Goal: Information Seeking & Learning: Learn about a topic

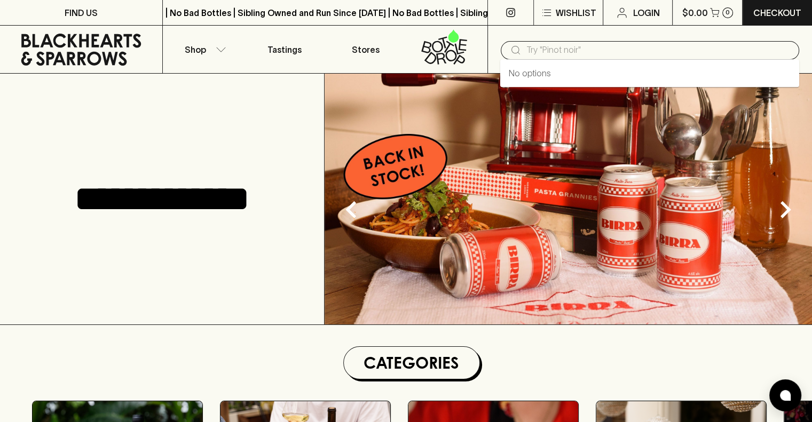
click at [581, 51] on input "text" at bounding box center [658, 50] width 264 height 17
type input "govone"
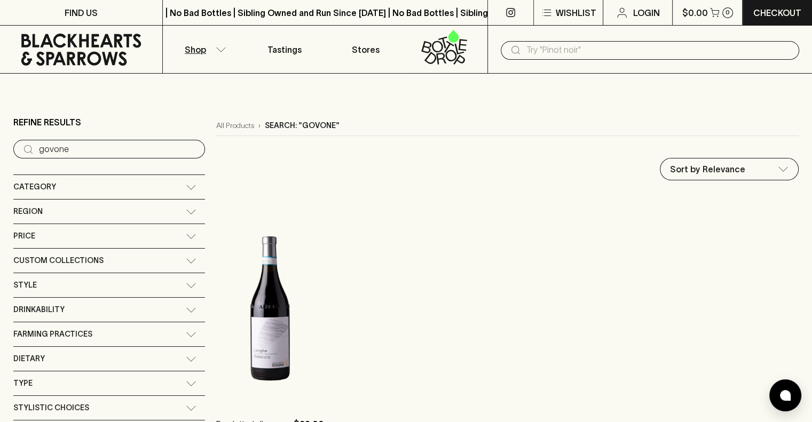
click at [589, 44] on input "text" at bounding box center [658, 50] width 264 height 17
click at [605, 50] on input "text" at bounding box center [658, 50] width 264 height 17
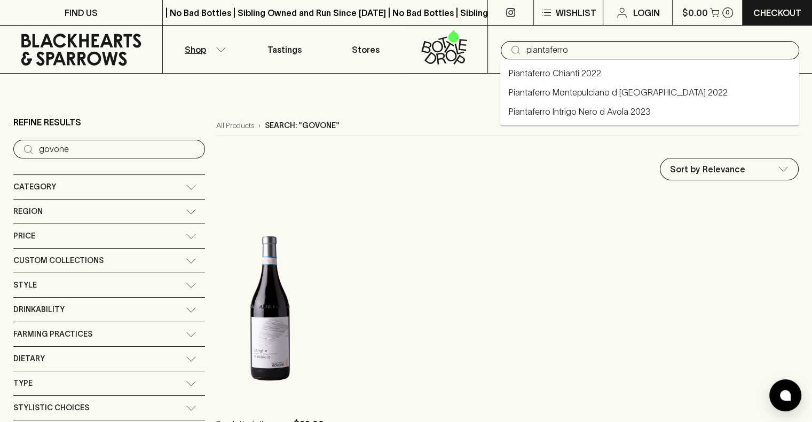
type input "piantaferro"
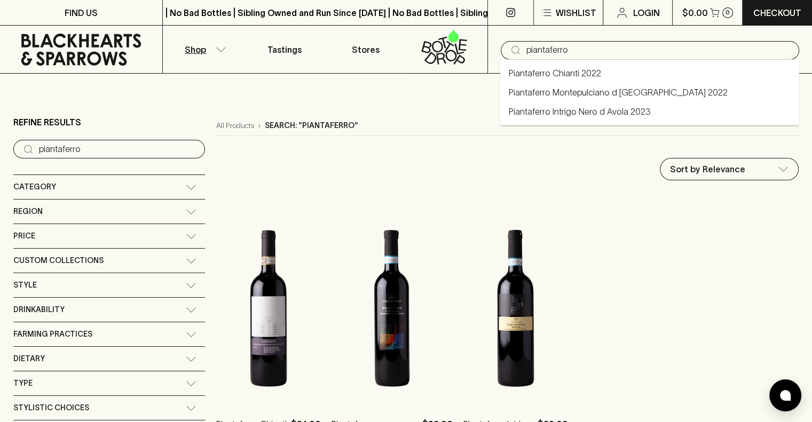
click at [604, 51] on input "piantaferro" at bounding box center [658, 50] width 264 height 17
type input "p"
type input "falanghina"
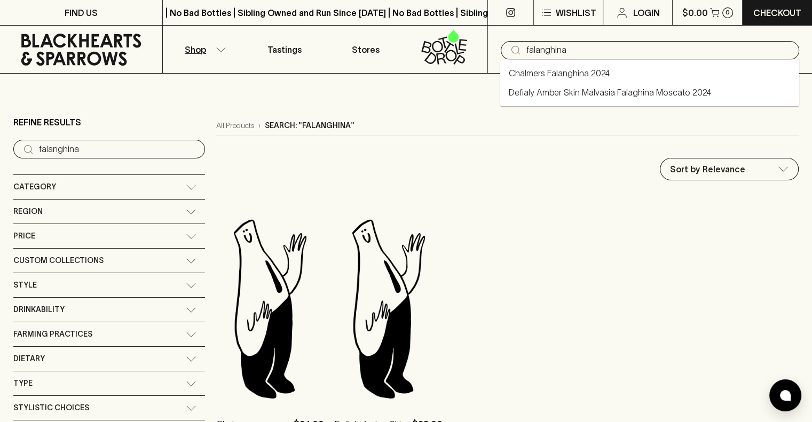
click at [602, 50] on input "falanghina" at bounding box center [658, 50] width 264 height 17
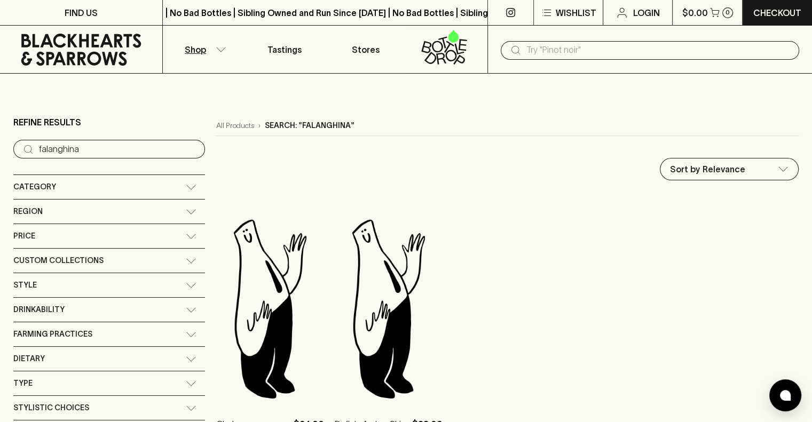
click at [564, 239] on ol "Chalmers Falanghina 2024 $34.00 1 ADD TO CART Defialy Amber Skin Malvasia Falag…" at bounding box center [507, 330] width 583 height 273
click at [138, 206] on div "Region" at bounding box center [109, 212] width 192 height 24
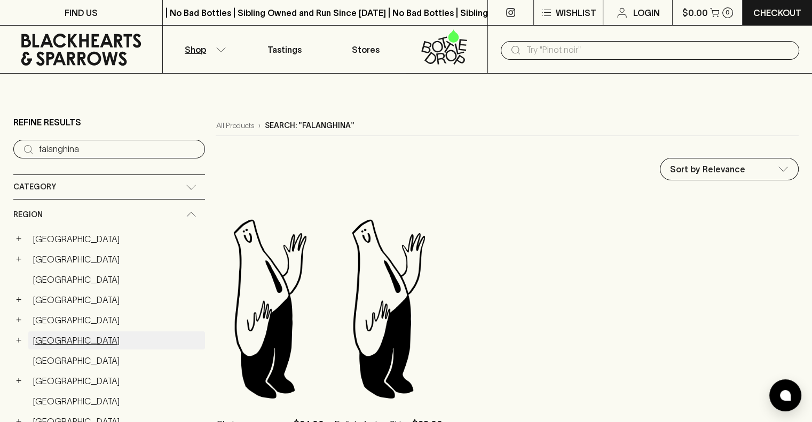
click at [54, 335] on link "[GEOGRAPHIC_DATA]" at bounding box center [116, 340] width 177 height 18
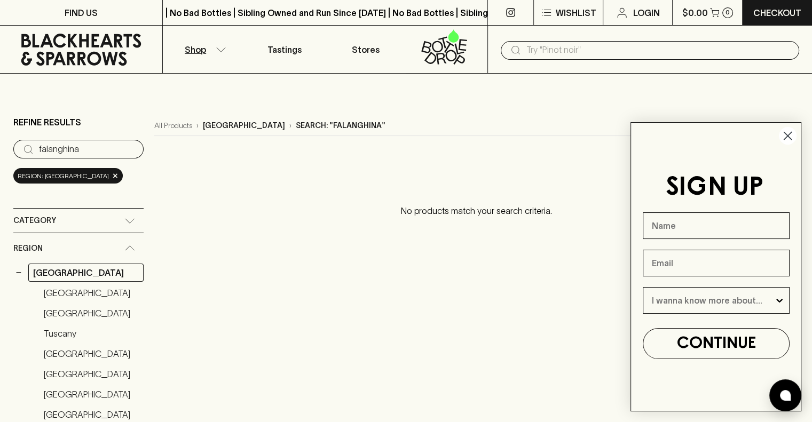
click at [788, 132] on circle "Close dialog" at bounding box center [788, 136] width 18 height 18
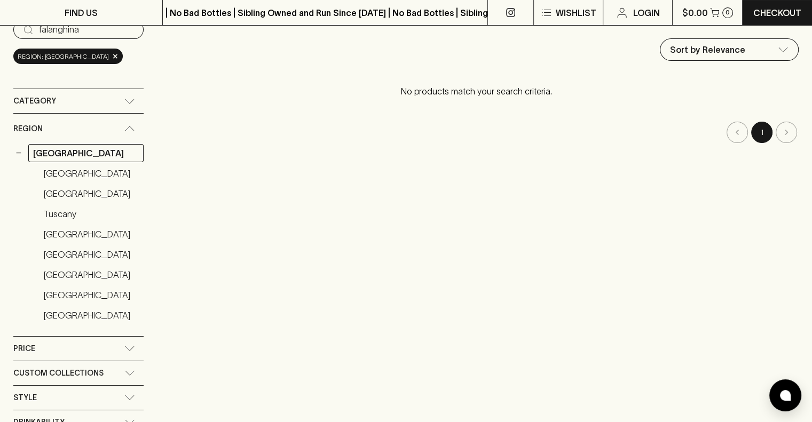
scroll to position [120, 0]
click at [63, 236] on link "[GEOGRAPHIC_DATA]" at bounding box center [91, 234] width 105 height 18
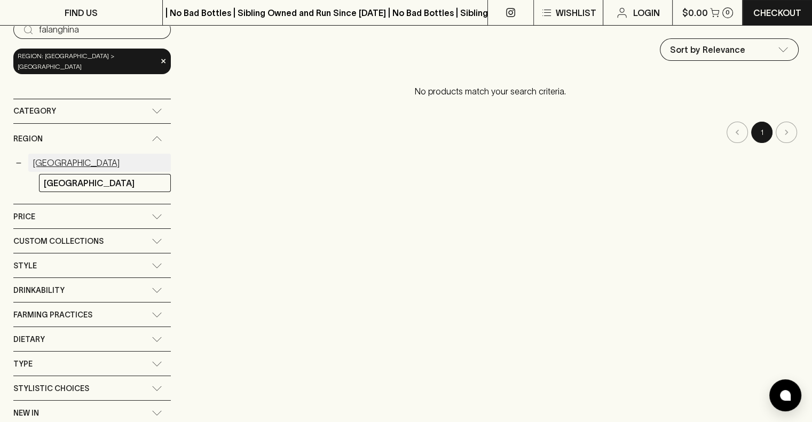
click at [41, 154] on link "[GEOGRAPHIC_DATA]" at bounding box center [99, 163] width 142 height 18
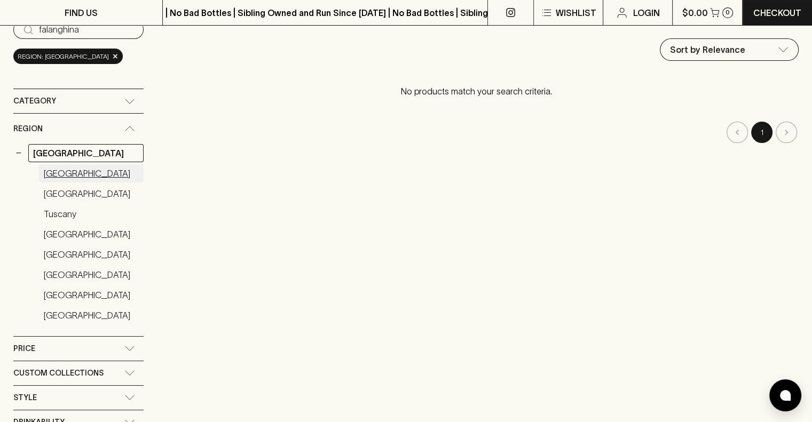
click at [56, 173] on link "[GEOGRAPHIC_DATA]" at bounding box center [91, 173] width 105 height 18
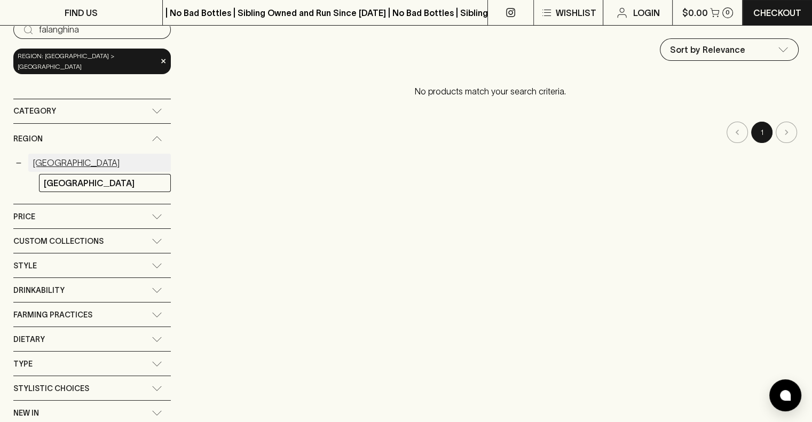
click at [36, 154] on link "[GEOGRAPHIC_DATA]" at bounding box center [99, 163] width 142 height 18
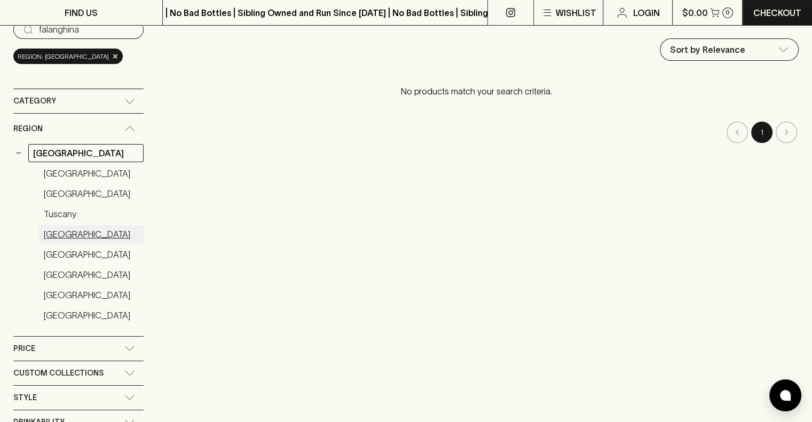
click at [58, 234] on link "[GEOGRAPHIC_DATA]" at bounding box center [91, 234] width 105 height 18
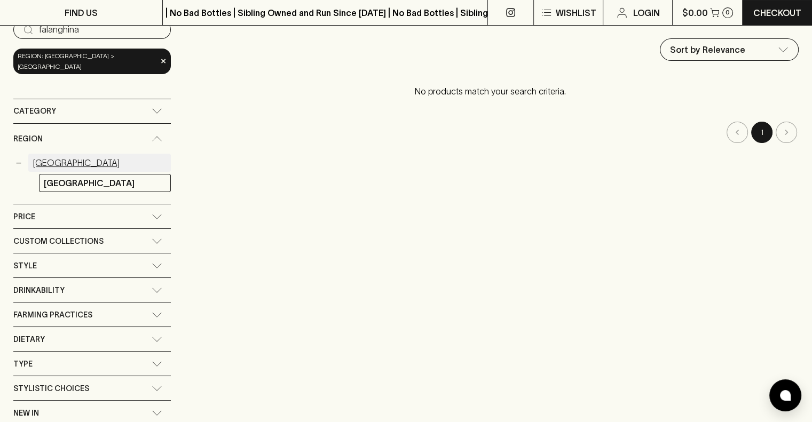
click at [43, 154] on link "[GEOGRAPHIC_DATA]" at bounding box center [99, 163] width 142 height 18
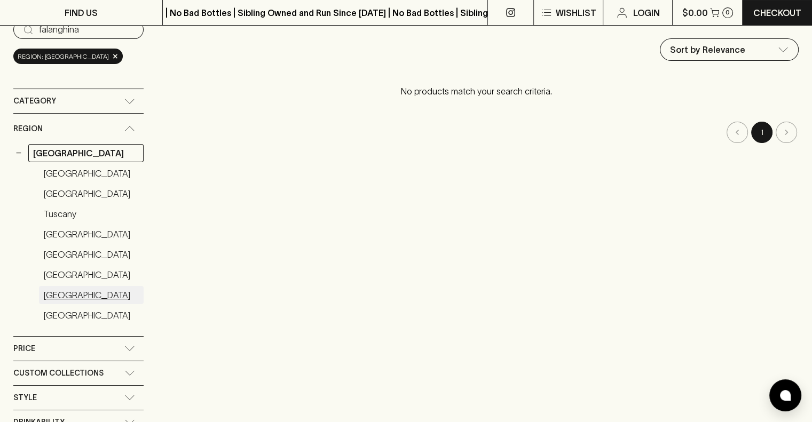
click at [67, 288] on link "[GEOGRAPHIC_DATA]" at bounding box center [91, 295] width 105 height 18
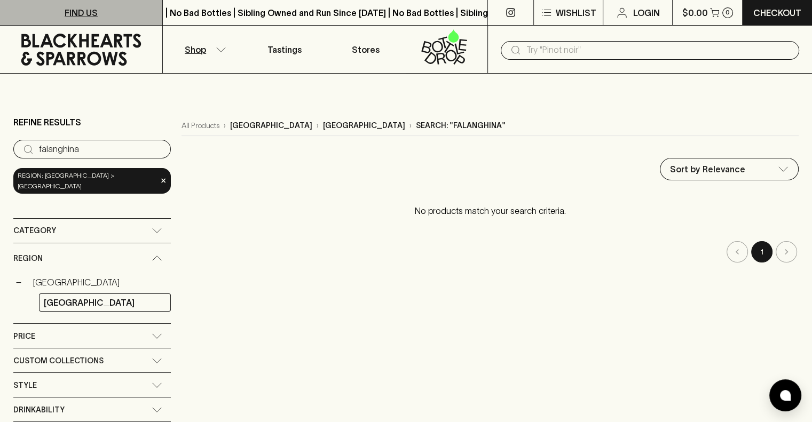
click at [82, 11] on p "FIND US" at bounding box center [81, 12] width 33 height 13
